Goal: Task Accomplishment & Management: Use online tool/utility

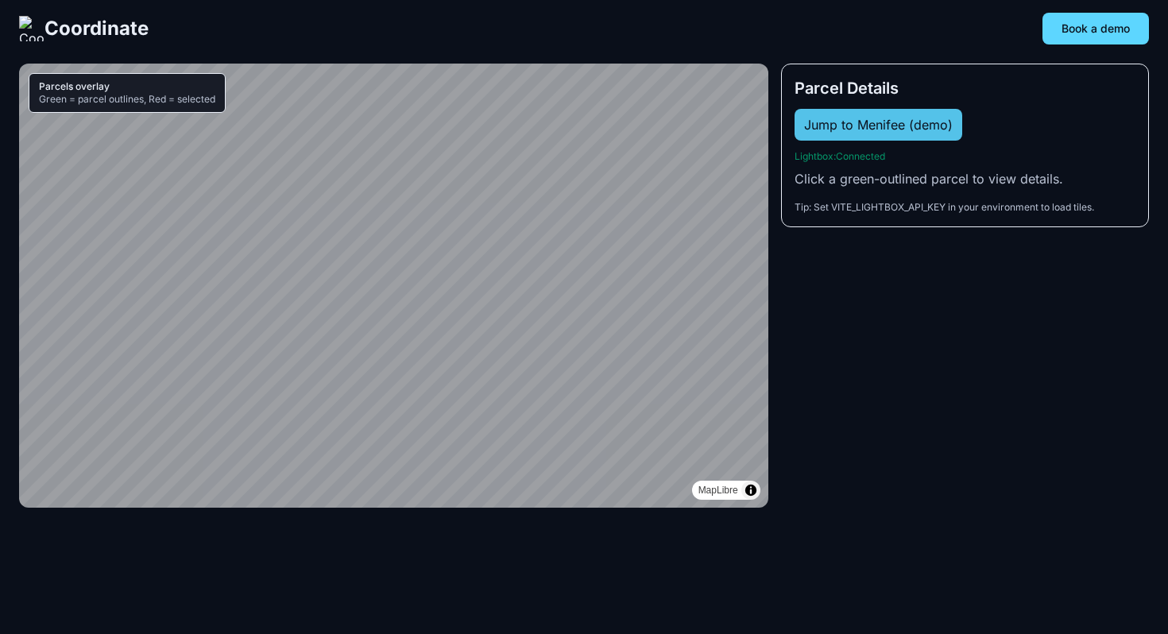
click at [830, 119] on button "Jump to Menifee (demo)" at bounding box center [879, 125] width 168 height 32
click at [892, 125] on button "Jump to Menifee (demo)" at bounding box center [879, 125] width 168 height 32
click at [842, 127] on button "Jump to Menifee (demo)" at bounding box center [879, 125] width 168 height 32
click at [900, 126] on button "Jump to Menifee (demo)" at bounding box center [879, 125] width 168 height 32
click at [850, 134] on button "Jump to Menifee (demo)" at bounding box center [879, 125] width 168 height 32
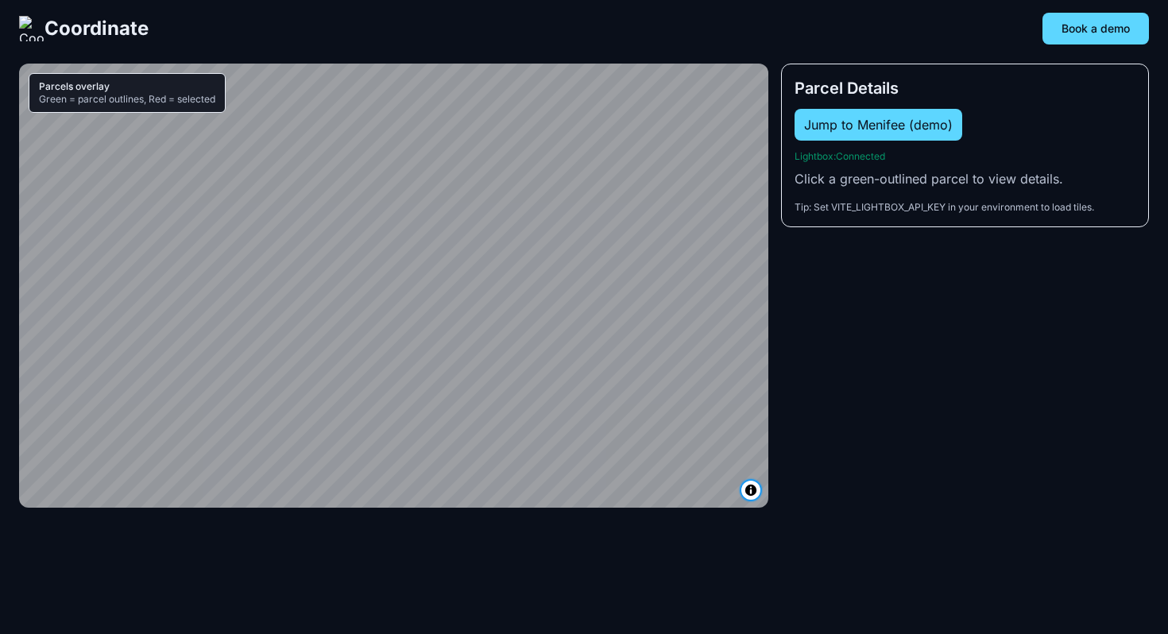
click at [749, 491] on summary "Toggle attribution" at bounding box center [750, 490] width 19 height 19
click at [928, 130] on button "Jump to Menifee (demo)" at bounding box center [879, 125] width 168 height 32
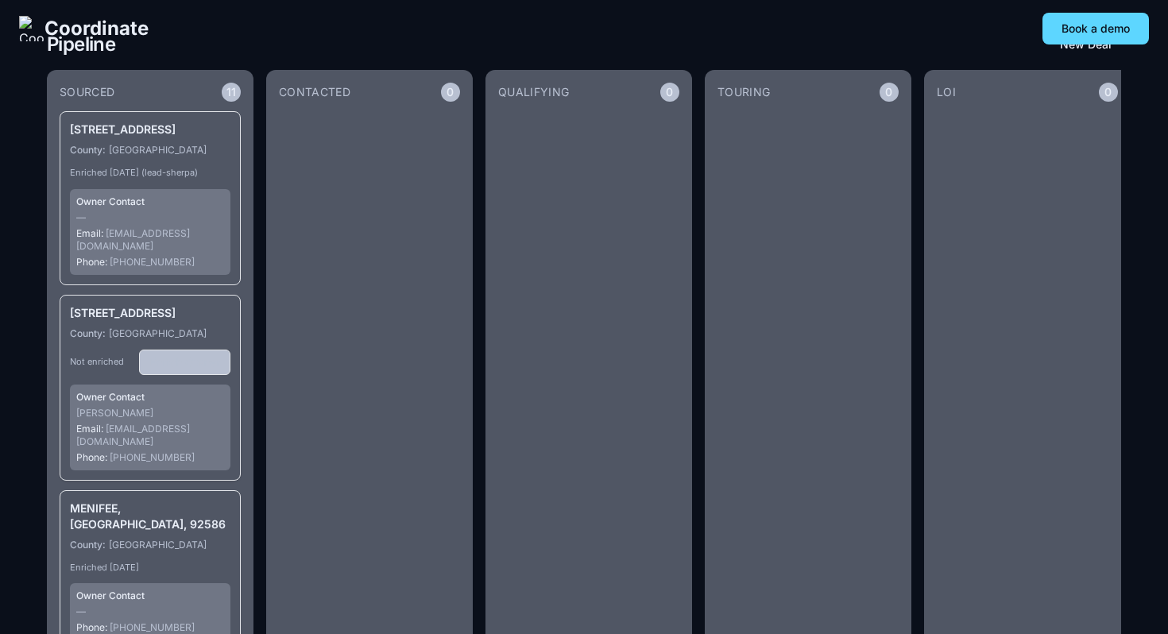
click at [201, 375] on button "Enrich Owner" at bounding box center [184, 362] width 91 height 25
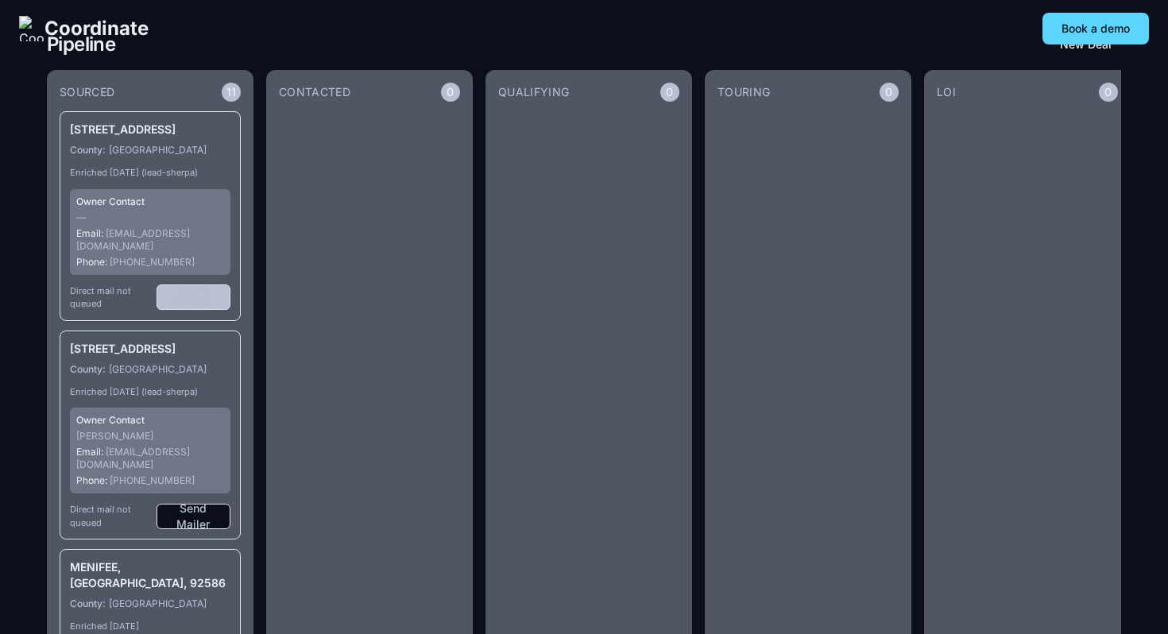
click at [211, 298] on button "Send Mailer" at bounding box center [194, 297] width 74 height 25
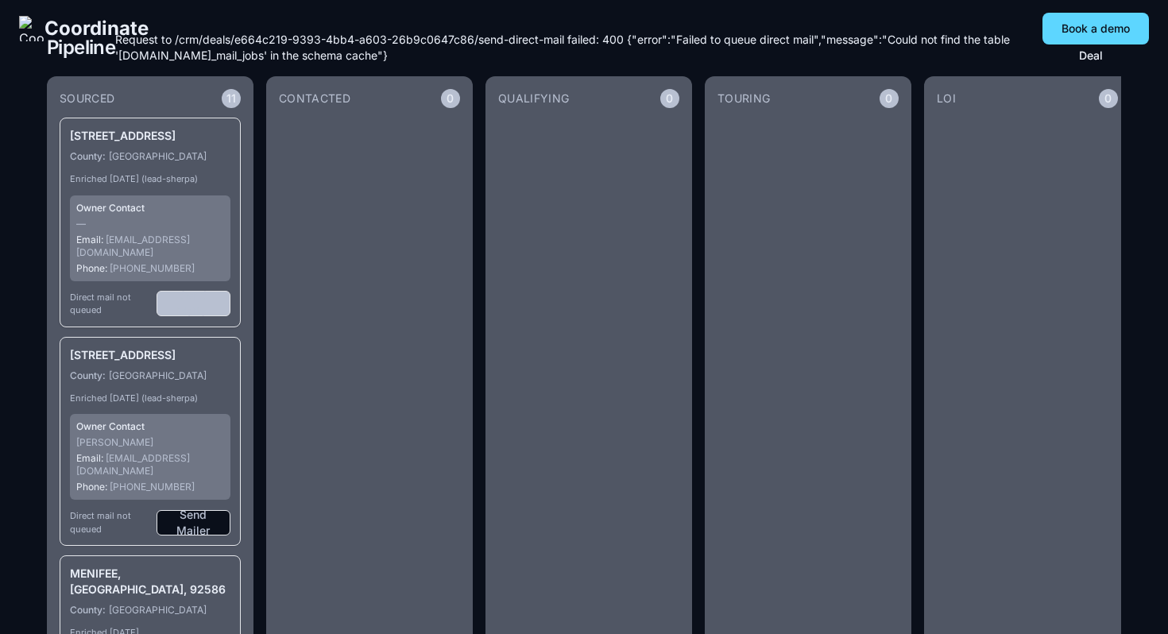
click at [211, 307] on button "Send Mailer" at bounding box center [194, 303] width 74 height 25
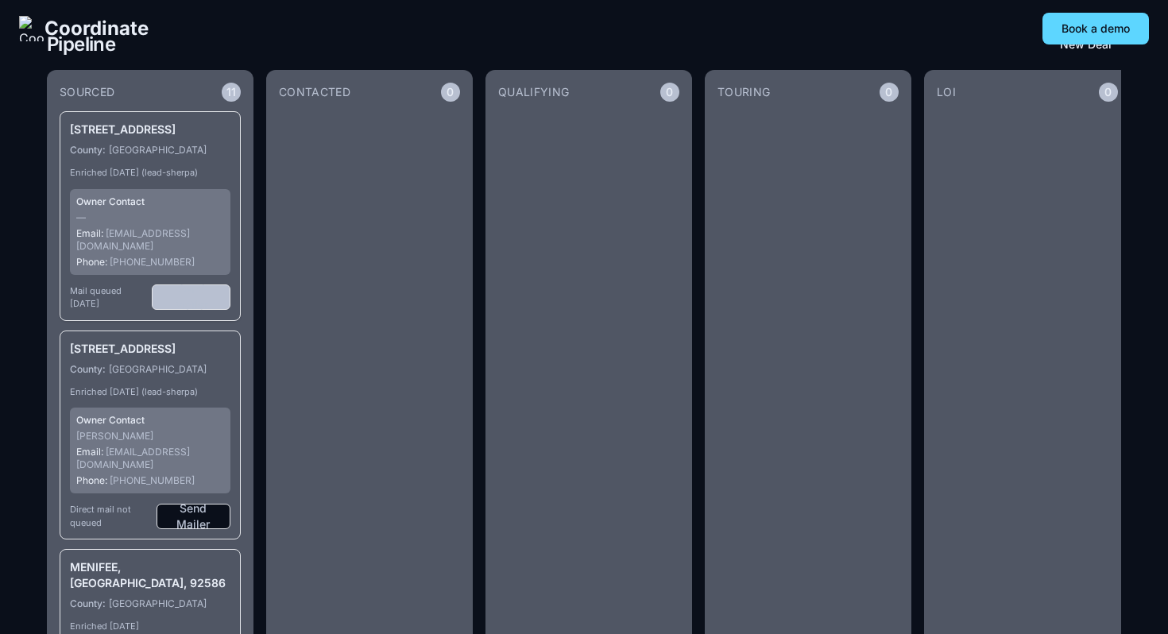
click at [206, 308] on button "Send Mailer" at bounding box center [191, 297] width 79 height 25
click at [196, 522] on button "Send Mailer" at bounding box center [194, 516] width 74 height 25
click at [196, 304] on button "Send Mailer" at bounding box center [194, 297] width 74 height 25
click at [207, 513] on button "Send Mailer" at bounding box center [194, 516] width 74 height 25
click at [189, 294] on button "Send Mailer" at bounding box center [194, 297] width 74 height 25
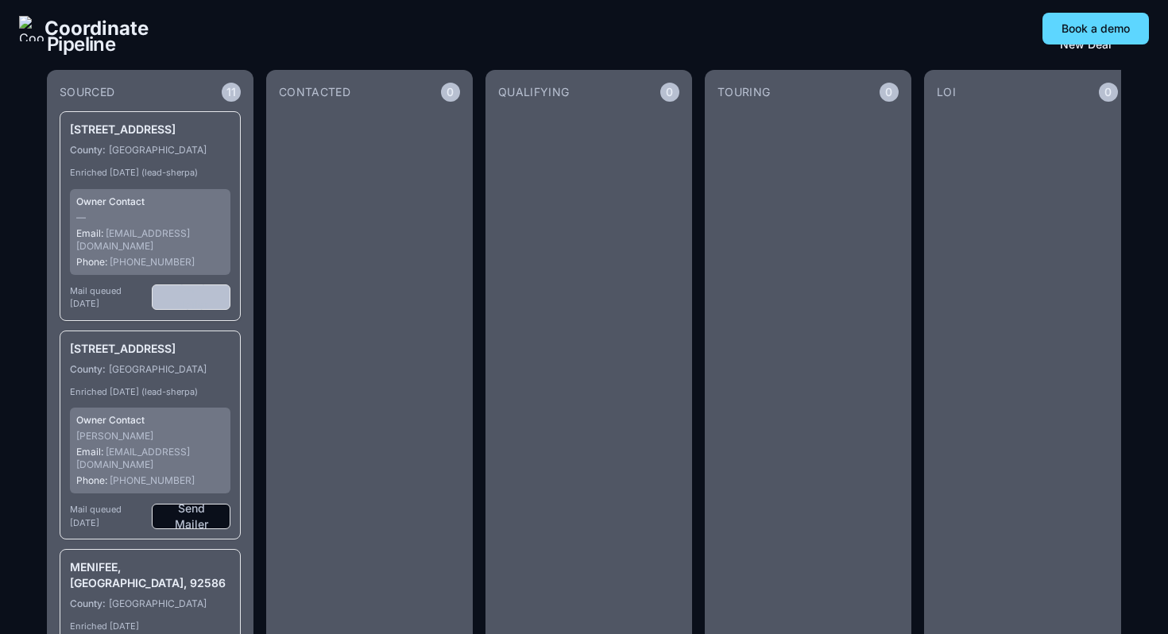
click at [205, 297] on button "Send Mailer" at bounding box center [191, 297] width 79 height 25
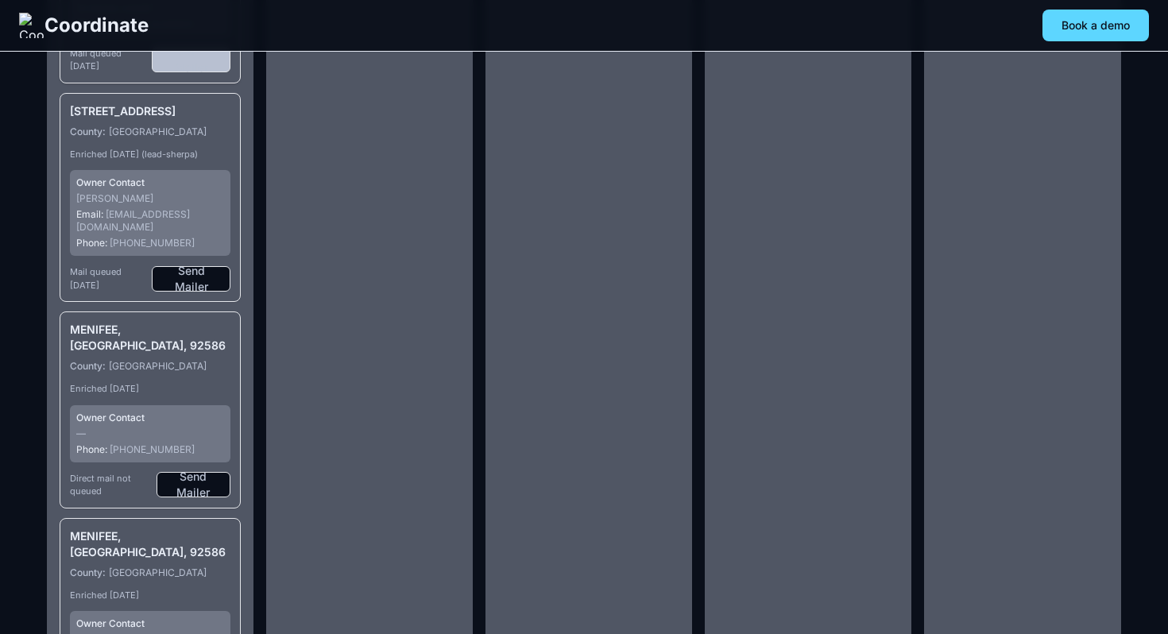
scroll to position [314, 0]
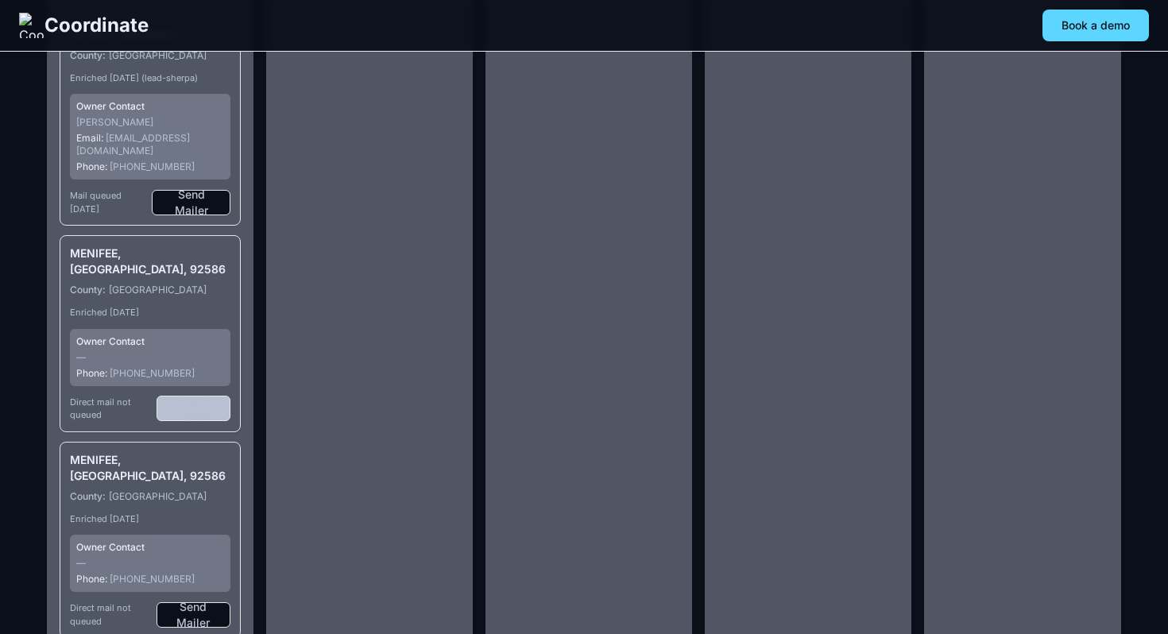
click at [195, 401] on button "Send Mailer" at bounding box center [194, 408] width 74 height 25
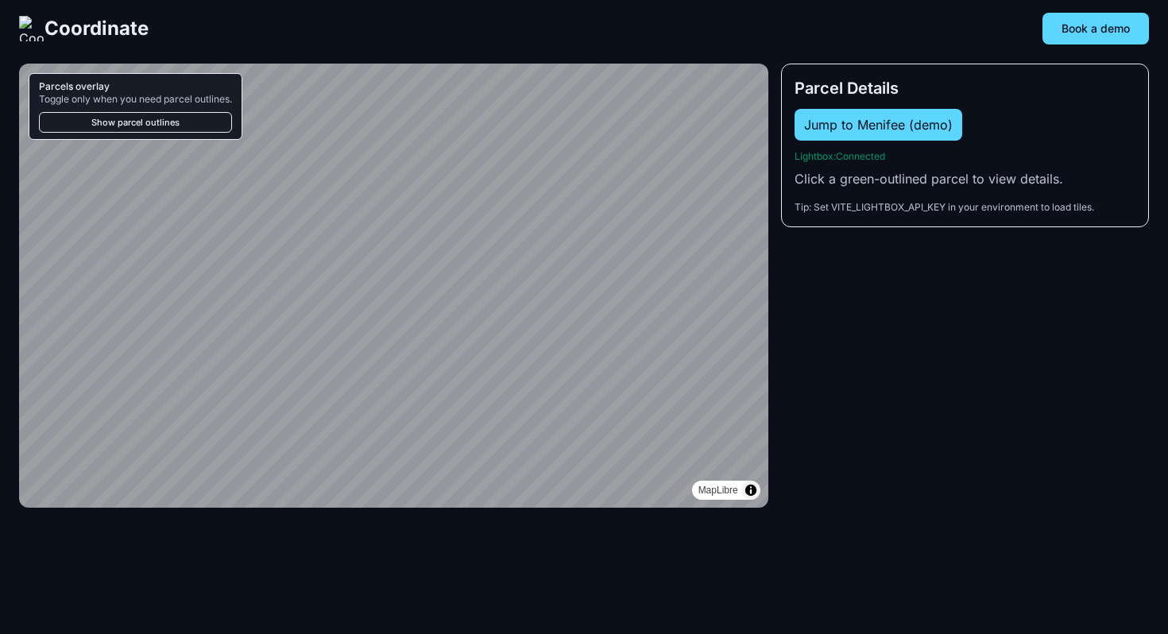
click at [131, 132] on button "Show parcel outlines" at bounding box center [135, 122] width 193 height 21
